Goal: Transaction & Acquisition: Purchase product/service

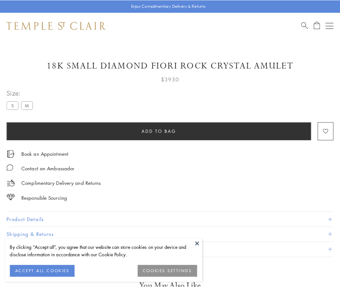
scroll to position [38, 0]
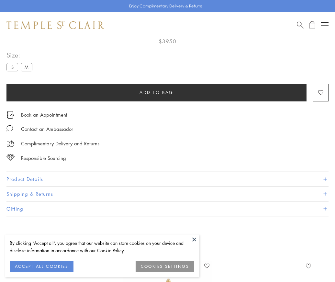
click at [156, 91] on span "Add to bag" at bounding box center [156, 92] width 34 height 7
